Goal: Task Accomplishment & Management: Manage account settings

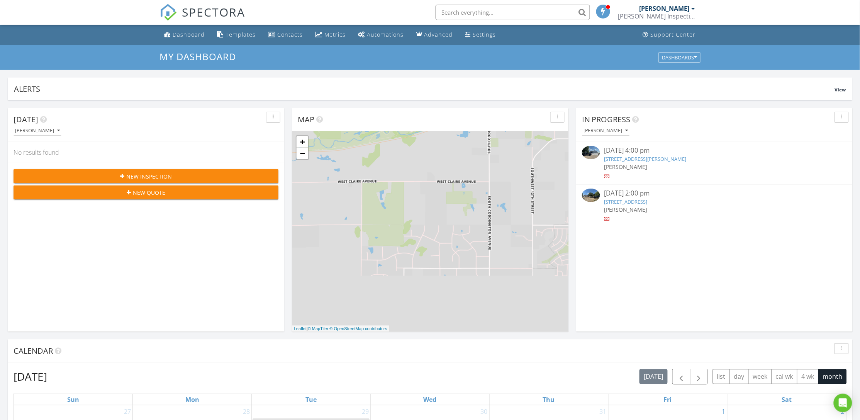
scroll to position [720, 877]
click at [528, 11] on input "text" at bounding box center [512, 12] width 154 height 15
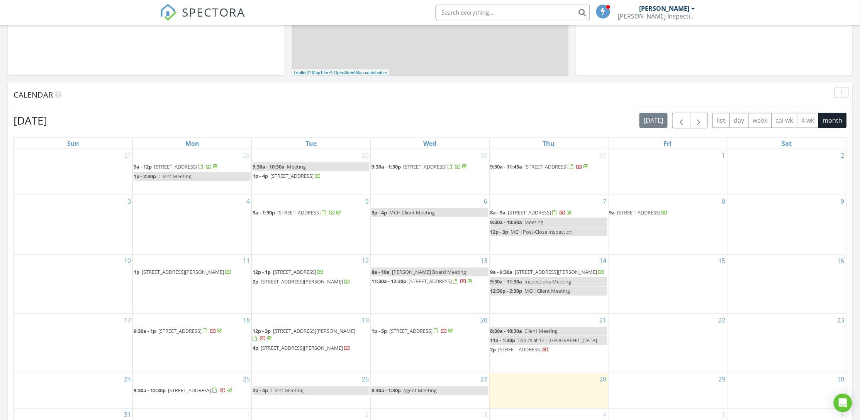
scroll to position [289, 0]
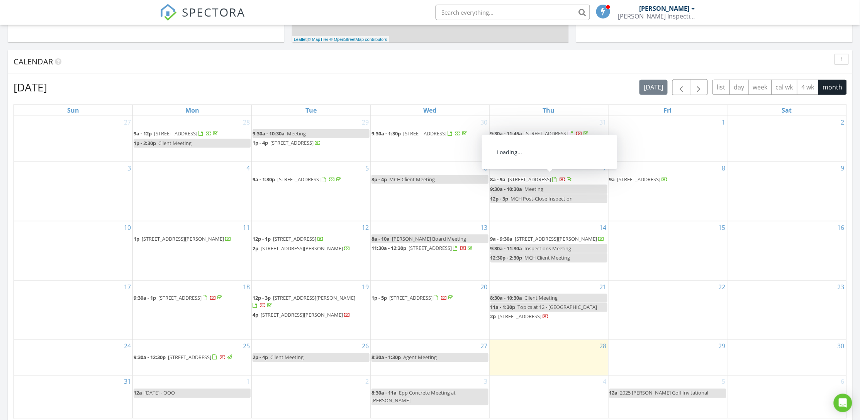
click at [522, 179] on span "605 E 9th St, York 68467" at bounding box center [529, 179] width 43 height 7
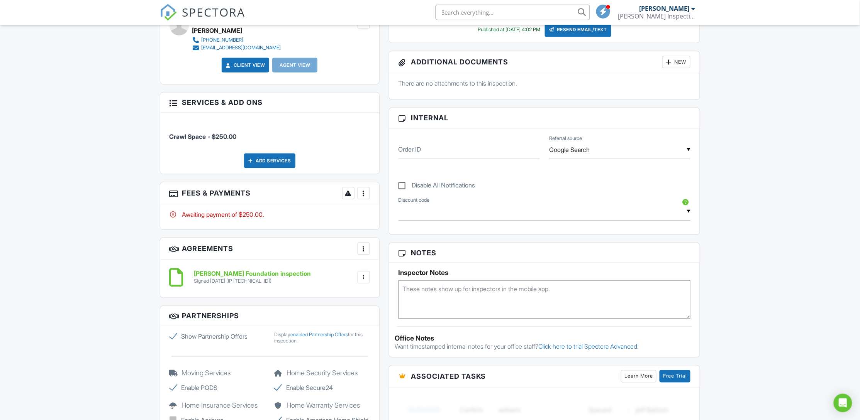
scroll to position [289, 0]
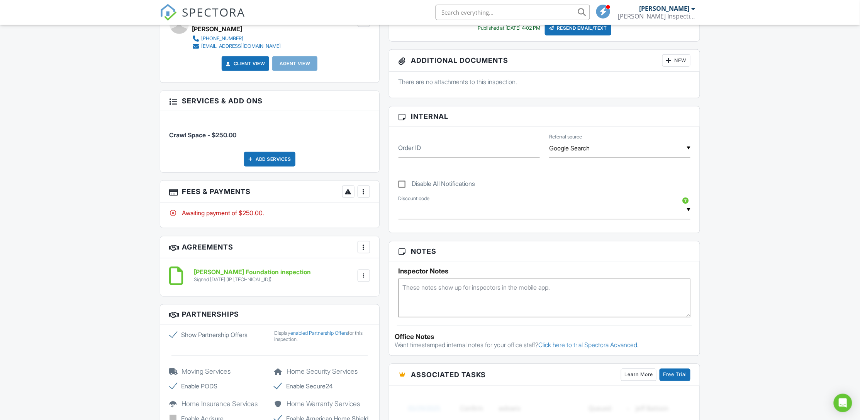
click at [366, 192] on div at bounding box center [364, 192] width 8 height 8
drag, startPoint x: 394, startPoint y: 275, endPoint x: 367, endPoint y: 277, distance: 27.1
click at [394, 275] on div "Paid In Full" at bounding box center [402, 273] width 74 height 9
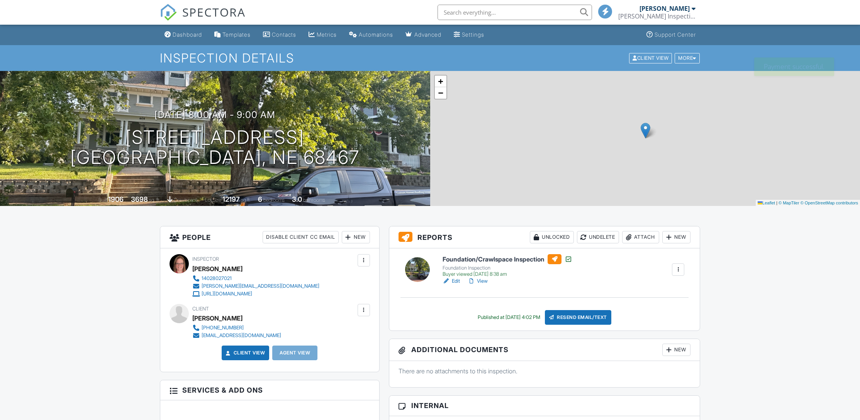
scroll to position [297, 0]
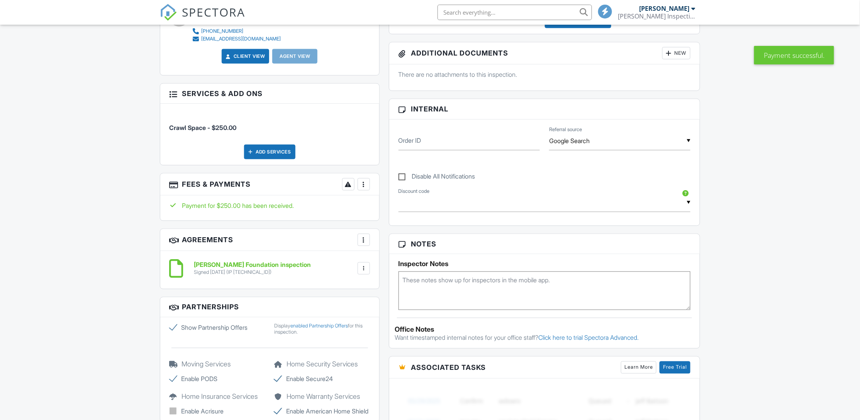
click at [363, 181] on div at bounding box center [364, 185] width 8 height 8
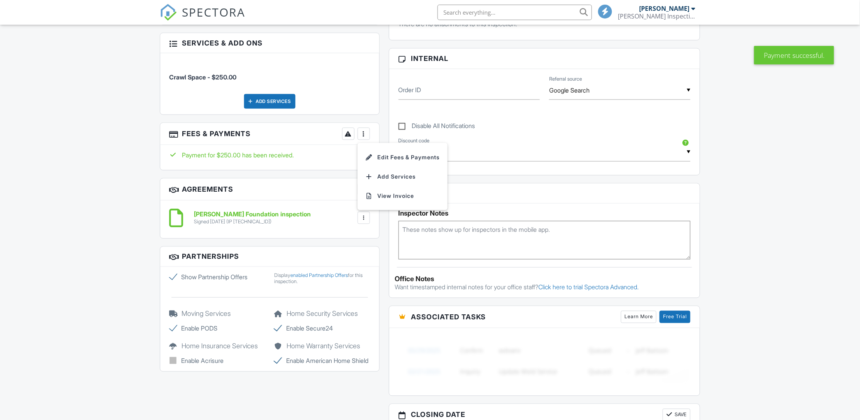
scroll to position [0, 0]
click at [376, 196] on li "View Invoice" at bounding box center [402, 195] width 81 height 19
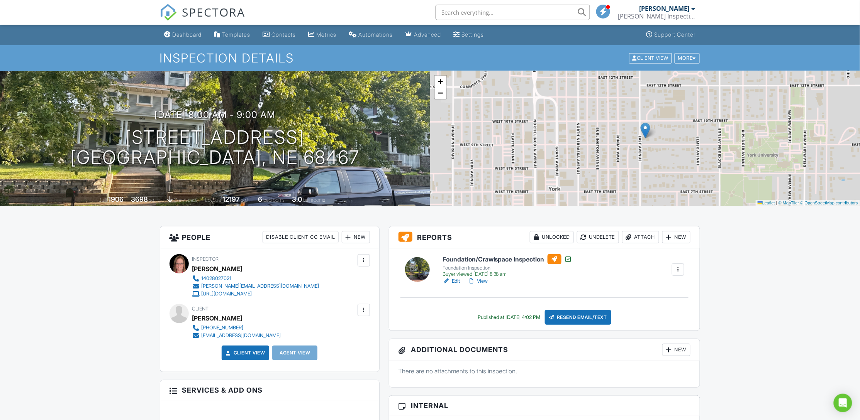
click at [471, 10] on input "text" at bounding box center [512, 12] width 154 height 15
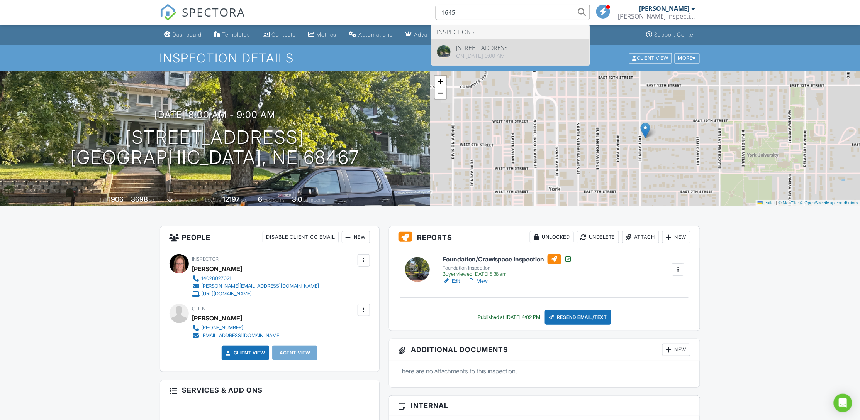
type input "1645"
drag, startPoint x: 482, startPoint y: 44, endPoint x: 473, endPoint y: 75, distance: 32.7
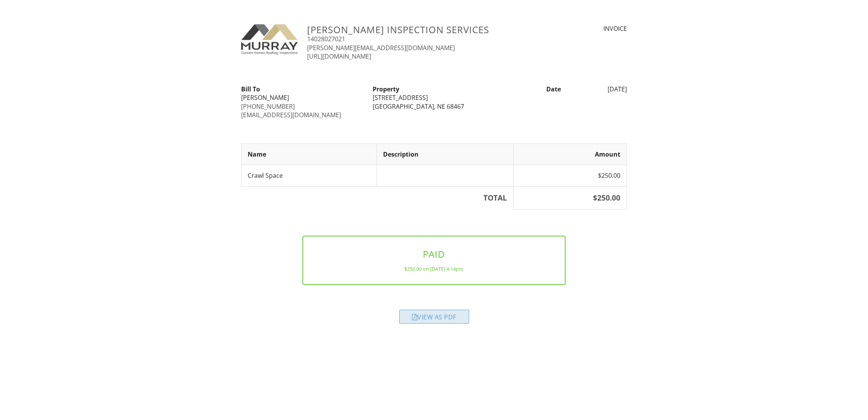
click at [432, 318] on div "View as PDF" at bounding box center [434, 317] width 70 height 14
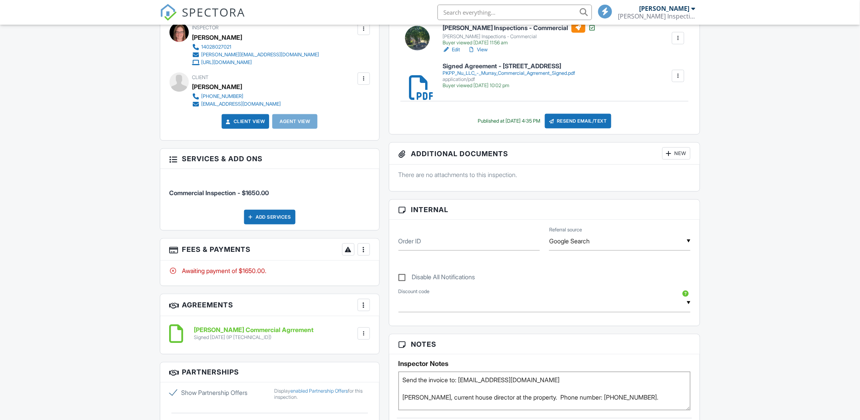
click at [360, 252] on div at bounding box center [364, 250] width 8 height 8
click at [384, 330] on div "Paid In Full" at bounding box center [402, 331] width 74 height 9
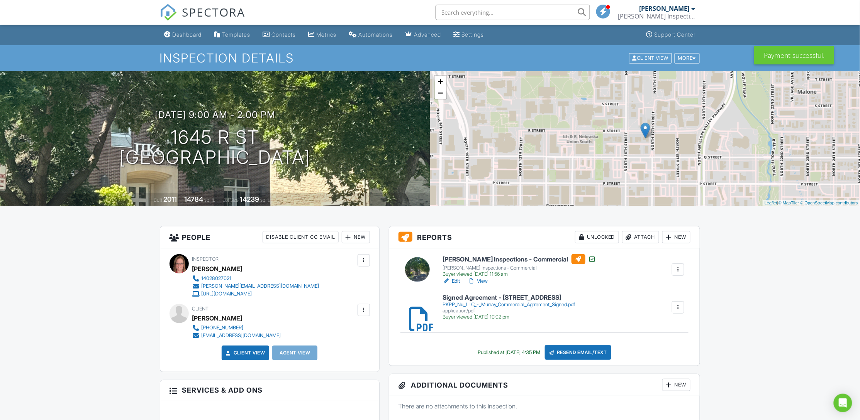
click at [445, 13] on input "text" at bounding box center [512, 12] width 154 height 15
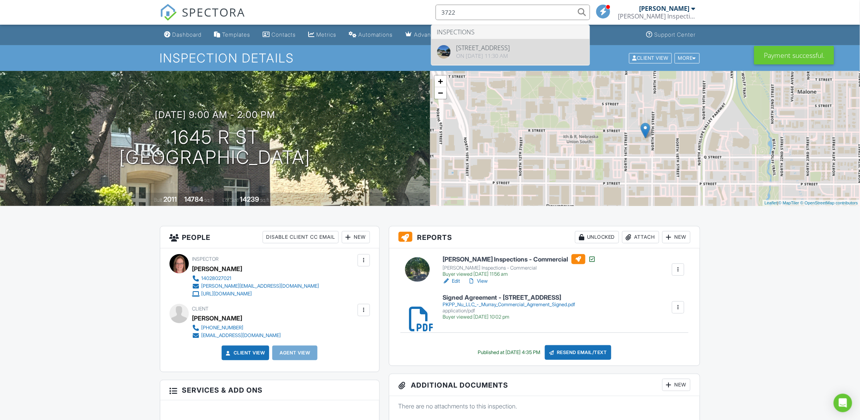
type input "3722"
drag, startPoint x: 464, startPoint y: 56, endPoint x: 445, endPoint y: 66, distance: 21.3
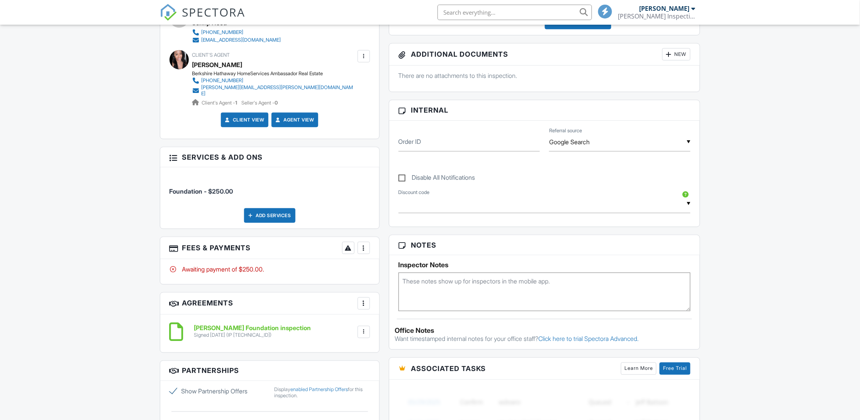
scroll to position [337, 0]
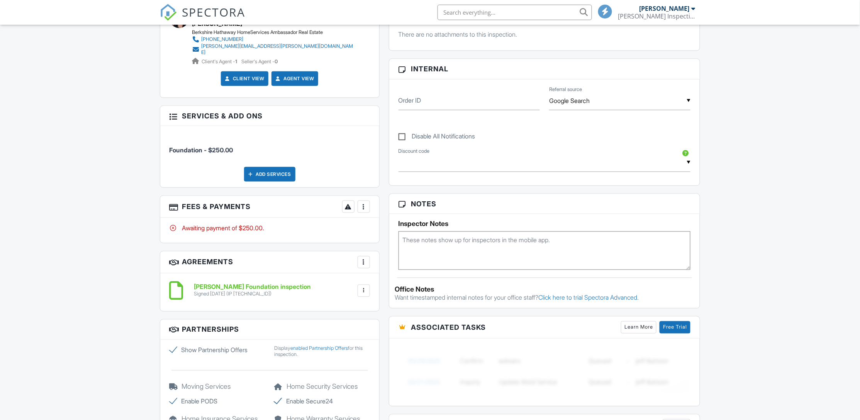
click at [361, 203] on div at bounding box center [364, 207] width 8 height 8
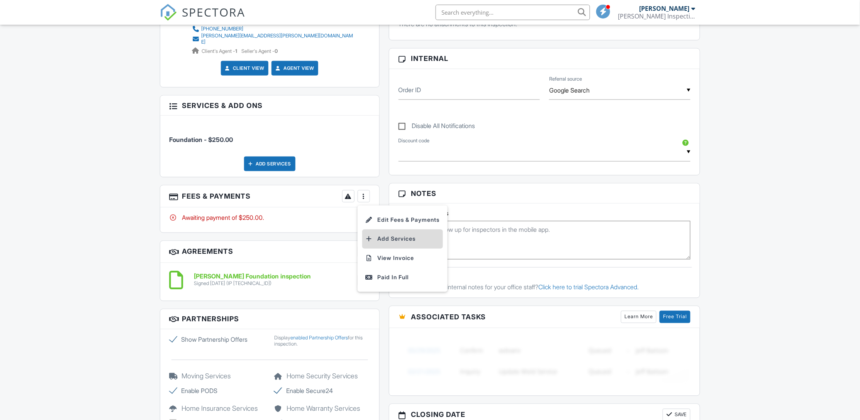
scroll to position [0, 0]
click at [377, 275] on div "Paid In Full" at bounding box center [402, 277] width 74 height 9
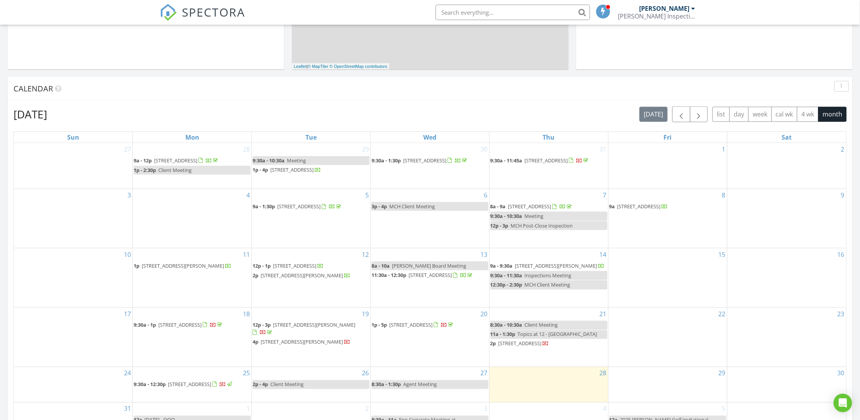
scroll to position [289, 0]
